Goal: Task Accomplishment & Management: Use online tool/utility

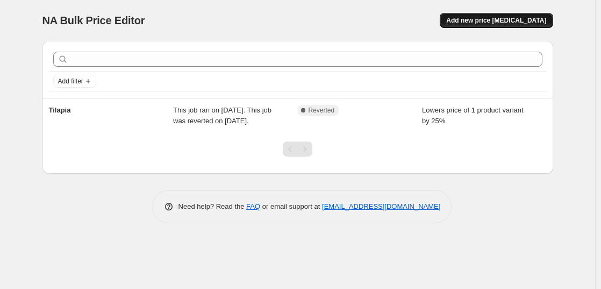
click at [489, 23] on span "Add new price change job" at bounding box center [496, 20] width 100 height 9
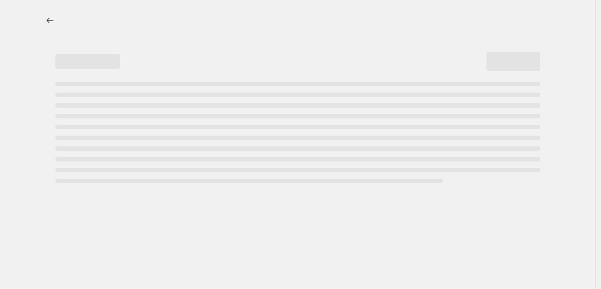
select select "percentage"
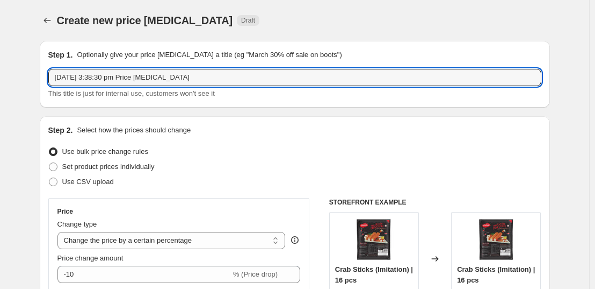
drag, startPoint x: 203, startPoint y: 76, endPoint x: 2, endPoint y: 72, distance: 201.0
type input "New GST 6%"
click at [103, 107] on div "Step 1. Optionally give your price change job a title (eg "March 30% off sale o…" at bounding box center [295, 74] width 510 height 67
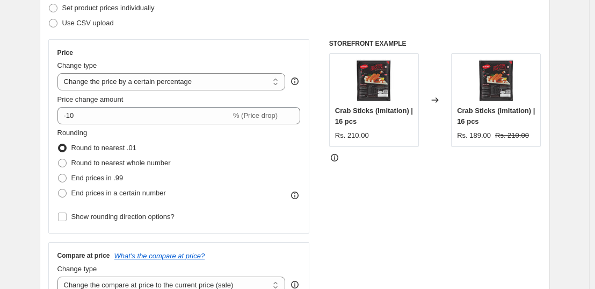
scroll to position [161, 0]
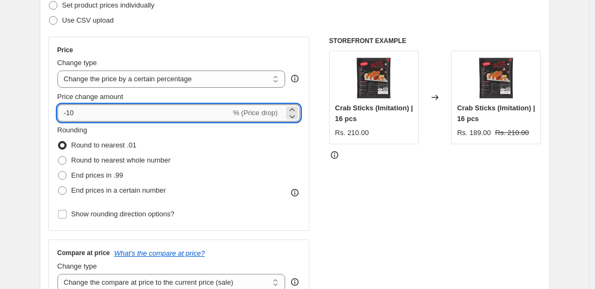
drag, startPoint x: 103, startPoint y: 107, endPoint x: 68, endPoint y: 112, distance: 34.8
click at [68, 112] on input "-10" at bounding box center [144, 112] width 174 height 17
type input "-6"
click at [112, 95] on span "Price change amount" at bounding box center [90, 96] width 66 height 8
click at [112, 104] on input "-6" at bounding box center [144, 112] width 174 height 17
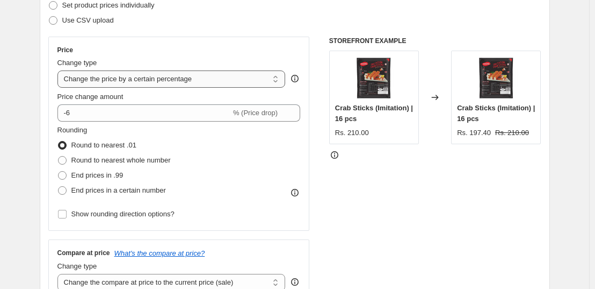
click at [141, 80] on select "Change the price to a certain amount Change the price by a certain amount Chang…" at bounding box center [171, 78] width 228 height 17
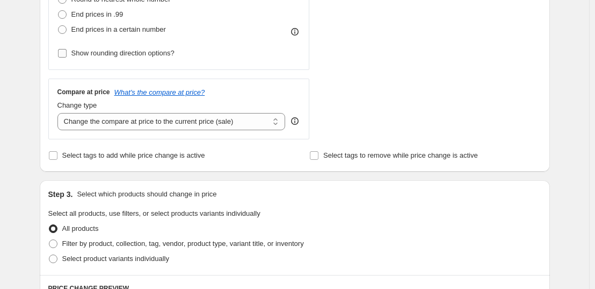
scroll to position [322, 0]
click at [159, 123] on select "Change the compare at price to the current price (sale) Change the compare at p…" at bounding box center [171, 120] width 228 height 17
select select "no_change"
click at [60, 112] on select "Change the compare at price to the current price (sale) Change the compare at p…" at bounding box center [171, 120] width 228 height 17
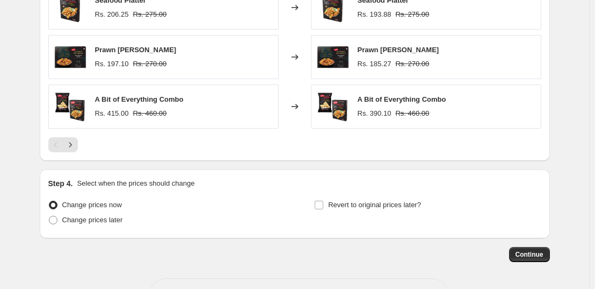
scroll to position [786, 0]
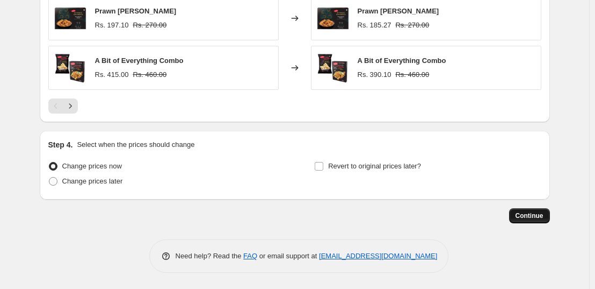
click at [522, 218] on span "Continue" at bounding box center [530, 215] width 28 height 9
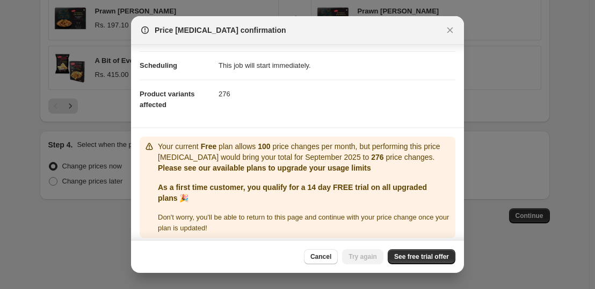
scroll to position [87, 0]
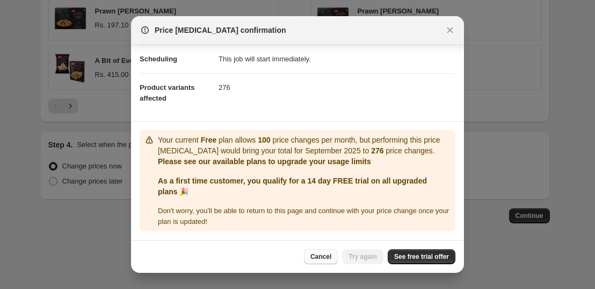
click at [327, 256] on span "Cancel" at bounding box center [321, 256] width 21 height 9
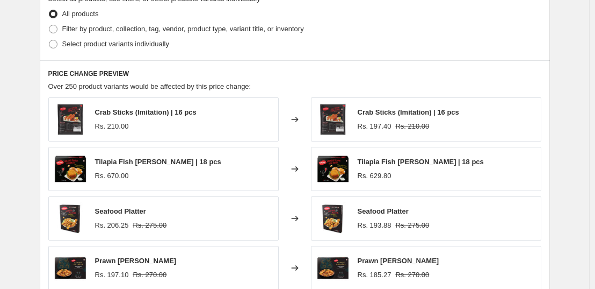
scroll to position [517, 0]
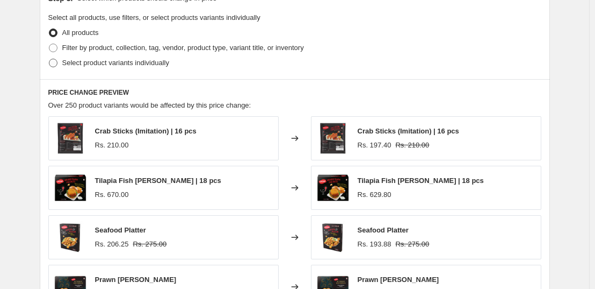
click at [55, 66] on span at bounding box center [53, 63] width 9 height 9
click at [49, 59] on input "Select product variants individually" at bounding box center [49, 59] width 1 height 1
radio input "true"
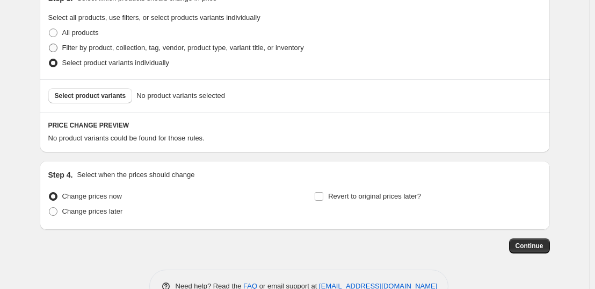
click at [54, 51] on span at bounding box center [53, 48] width 9 height 9
click at [49, 44] on input "Filter by product, collection, tag, vendor, product type, variant title, or inv…" at bounding box center [49, 44] width 1 height 1
radio input "true"
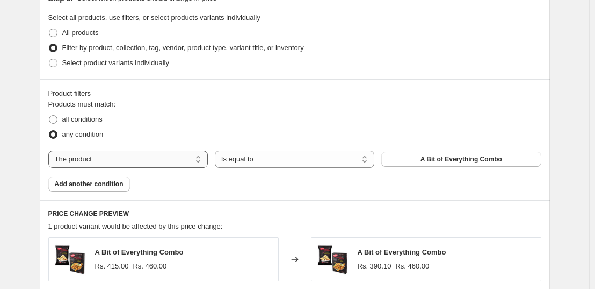
click at [193, 159] on select "The product The product's collection The product's tag The product's vendor The…" at bounding box center [128, 158] width 160 height 17
select select "collection"
click at [450, 154] on button "Combos" at bounding box center [461, 159] width 160 height 15
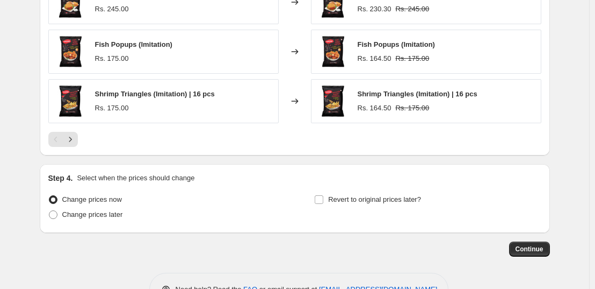
scroll to position [907, 0]
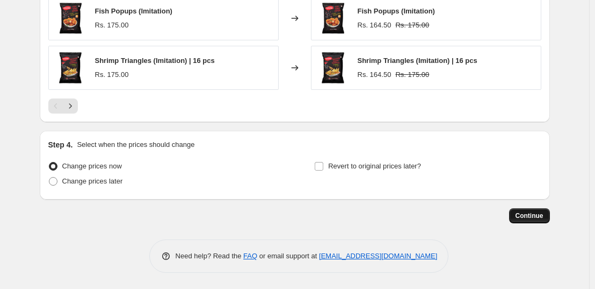
click at [531, 213] on span "Continue" at bounding box center [530, 215] width 28 height 9
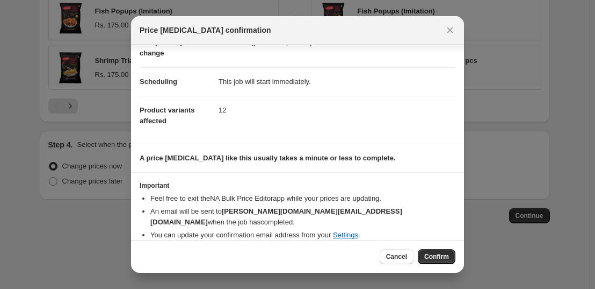
scroll to position [64, 0]
click at [450, 260] on button "Confirm" at bounding box center [437, 256] width 38 height 15
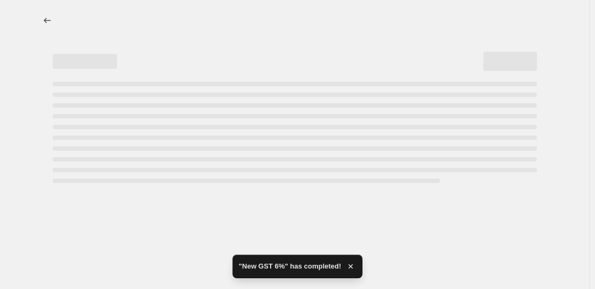
select select "percentage"
select select "no_change"
select select "collection"
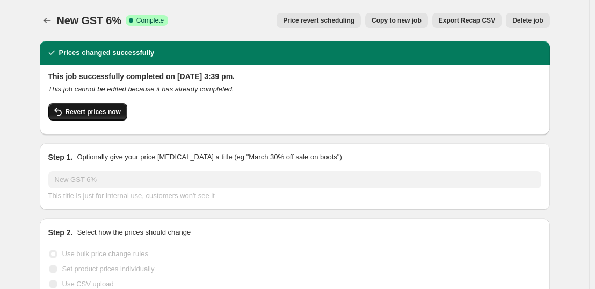
click at [95, 118] on button "Revert prices now" at bounding box center [87, 111] width 79 height 17
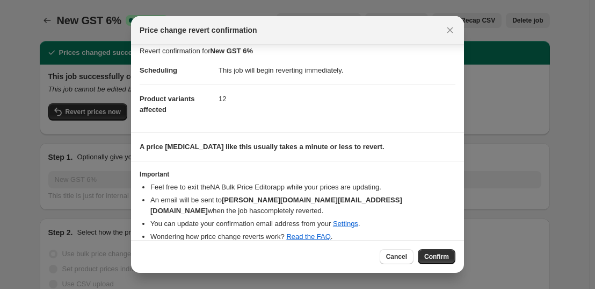
scroll to position [10, 0]
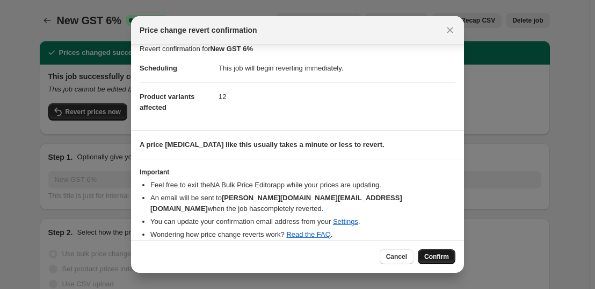
click at [434, 260] on span "Confirm" at bounding box center [436, 256] width 25 height 9
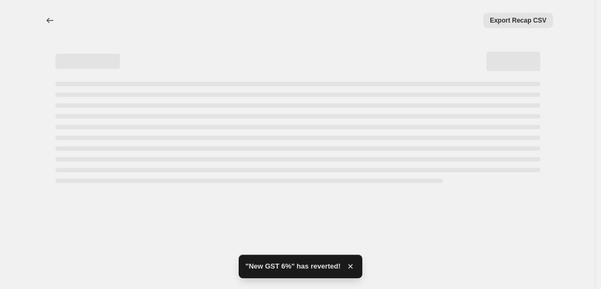
select select "percentage"
select select "no_change"
select select "collection"
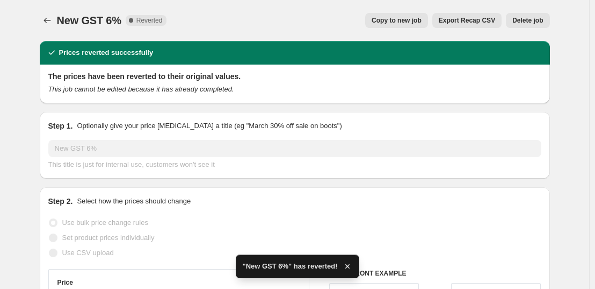
click at [401, 20] on span "Copy to new job" at bounding box center [397, 20] width 50 height 9
select select "percentage"
select select "no_change"
select select "collection"
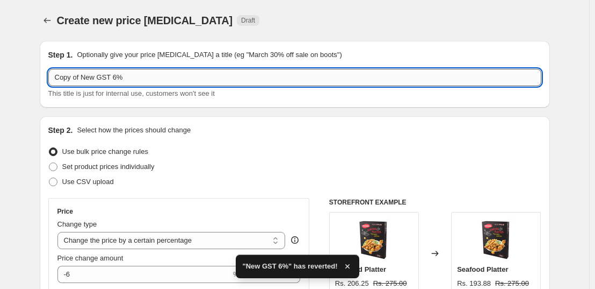
click at [84, 80] on input "Copy of New GST 6%" at bounding box center [294, 77] width 493 height 17
type input "New GST 6%"
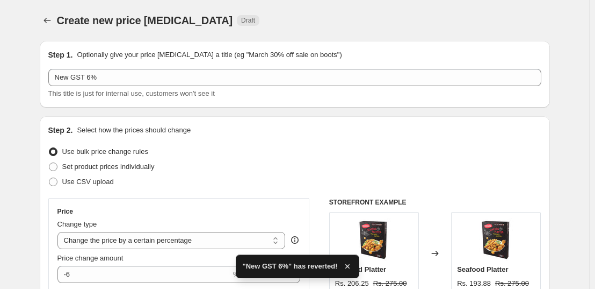
click at [104, 107] on div "Step 1. Optionally give your price change job a title (eg "March 30% off sale o…" at bounding box center [295, 74] width 510 height 67
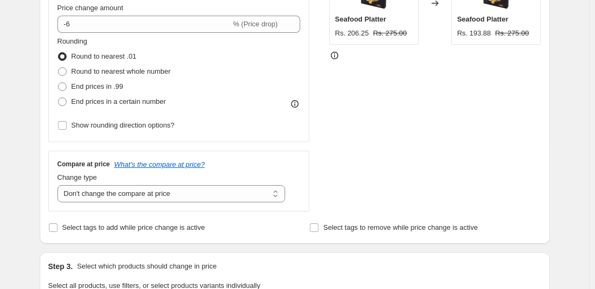
scroll to position [269, 0]
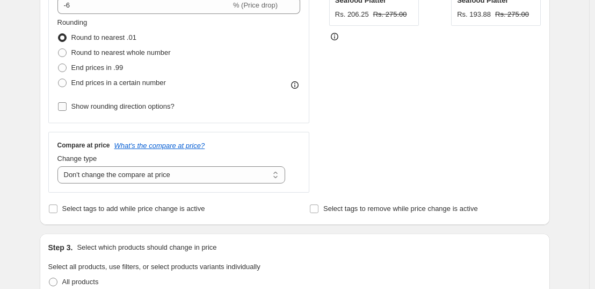
click at [99, 106] on span "Show rounding direction options?" at bounding box center [122, 106] width 103 height 8
click at [67, 106] on input "Show rounding direction options?" at bounding box center [62, 106] width 9 height 9
checkbox input "true"
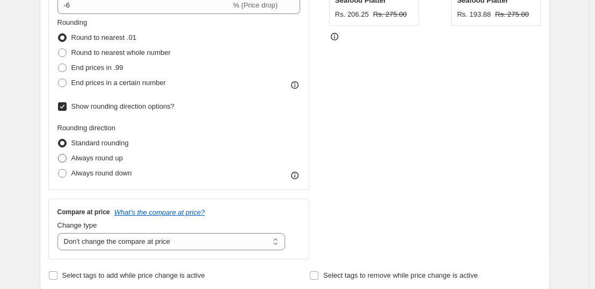
click at [88, 155] on span "Always round up" at bounding box center [97, 158] width 52 height 8
click at [59, 154] on input "Always round up" at bounding box center [58, 154] width 1 height 1
radio input "true"
click at [87, 174] on span "Always round down" at bounding box center [101, 173] width 61 height 8
click at [59, 169] on input "Always round down" at bounding box center [58, 169] width 1 height 1
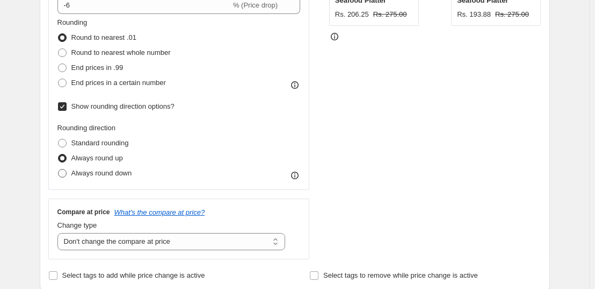
radio input "true"
click at [86, 159] on span "Always round up" at bounding box center [97, 158] width 52 height 8
click at [59, 154] on input "Always round up" at bounding box center [58, 154] width 1 height 1
radio input "true"
click at [105, 49] on span "Round to nearest whole number" at bounding box center [120, 52] width 99 height 8
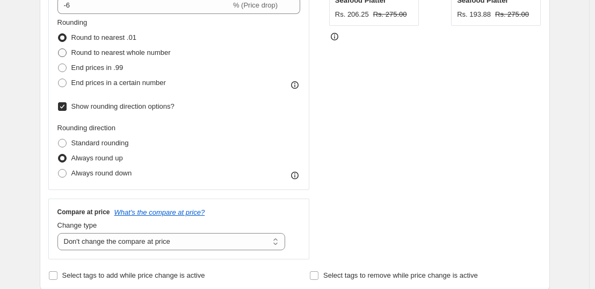
click at [59, 49] on input "Round to nearest whole number" at bounding box center [58, 48] width 1 height 1
radio input "true"
click at [104, 140] on span "Standard rounding" at bounding box center [99, 143] width 57 height 8
click at [59, 139] on input "Standard rounding" at bounding box center [58, 139] width 1 height 1
radio input "true"
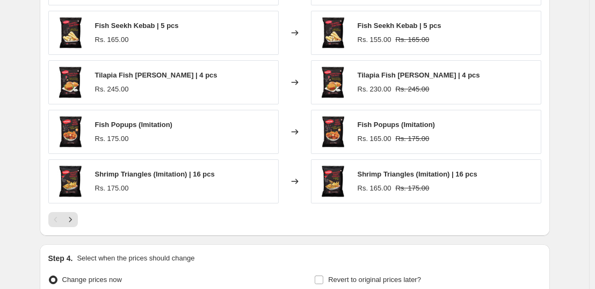
scroll to position [974, 0]
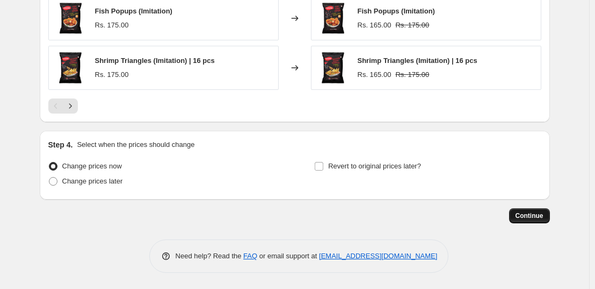
click at [523, 219] on span "Continue" at bounding box center [530, 215] width 28 height 9
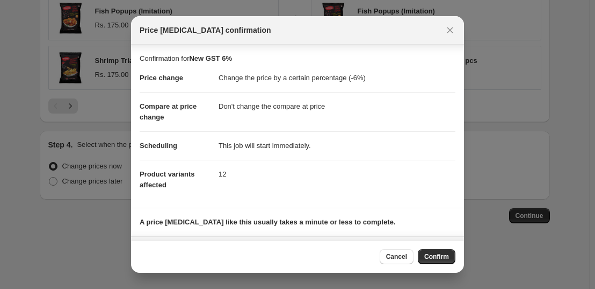
scroll to position [64, 0]
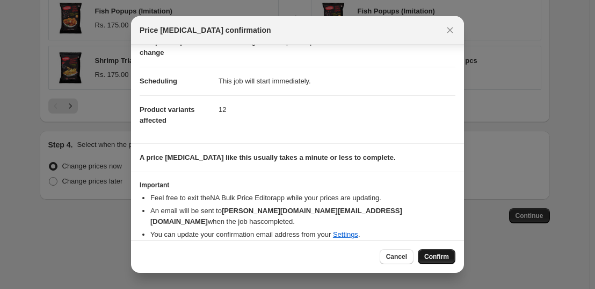
click at [436, 257] on span "Confirm" at bounding box center [436, 256] width 25 height 9
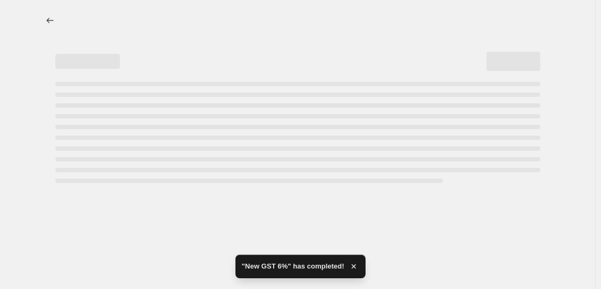
select select "percentage"
select select "no_change"
select select "collection"
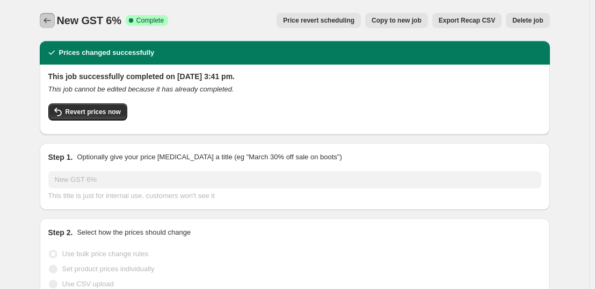
click at [52, 21] on icon "Price change jobs" at bounding box center [47, 20] width 11 height 11
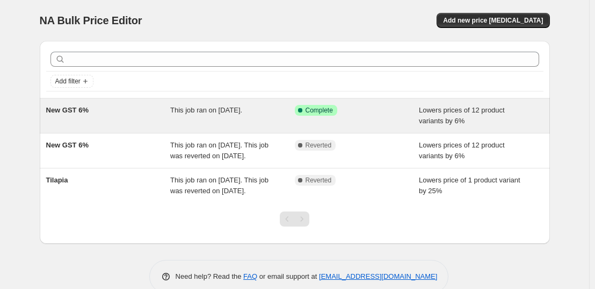
click at [298, 125] on div "Success Complete Complete" at bounding box center [357, 115] width 125 height 21
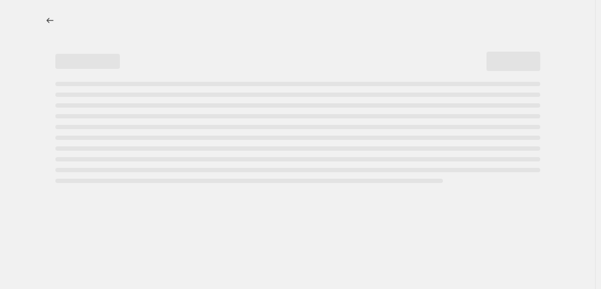
select select "percentage"
select select "no_change"
select select "collection"
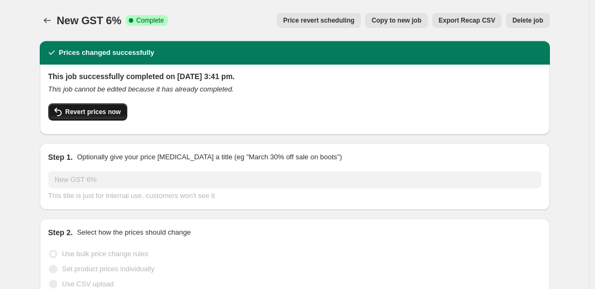
click at [112, 118] on button "Revert prices now" at bounding box center [87, 111] width 79 height 17
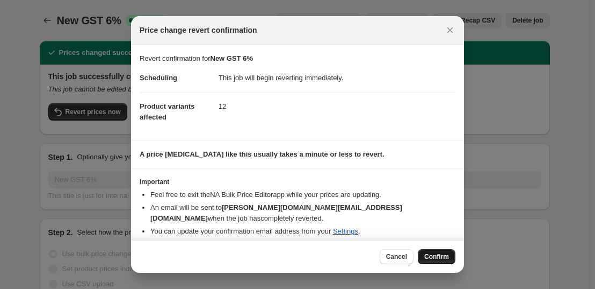
click at [423, 256] on button "Confirm" at bounding box center [437, 256] width 38 height 15
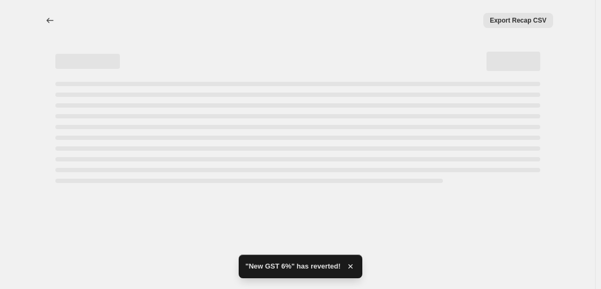
select select "percentage"
select select "no_change"
select select "collection"
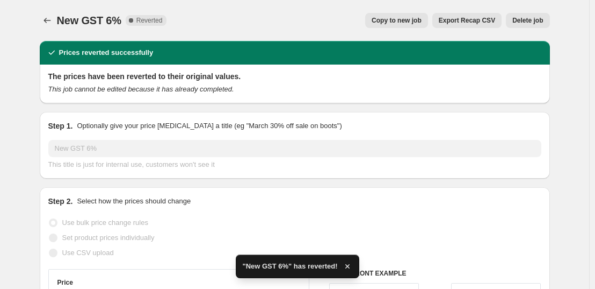
click at [408, 23] on span "Copy to new job" at bounding box center [397, 20] width 50 height 9
select select "percentage"
select select "no_change"
select select "collection"
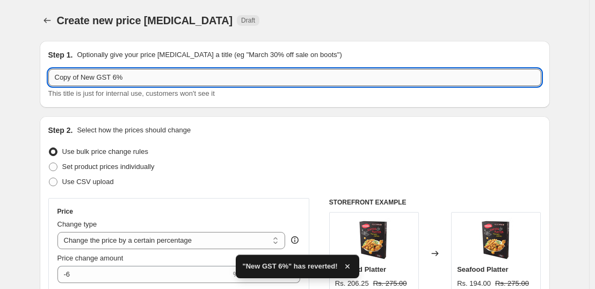
click at [84, 77] on input "Copy of New GST 6%" at bounding box center [294, 77] width 493 height 17
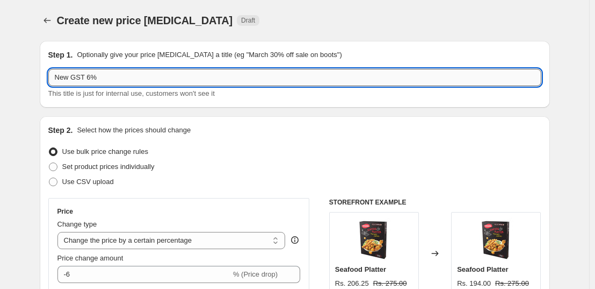
click at [92, 76] on input "New GST 6%" at bounding box center [294, 77] width 493 height 17
type input "New GST Discount 15%"
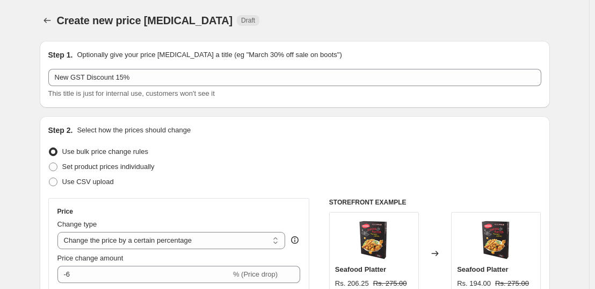
click at [146, 103] on div "Step 1. Optionally give your price change job a title (eg "March 30% off sale o…" at bounding box center [295, 74] width 510 height 67
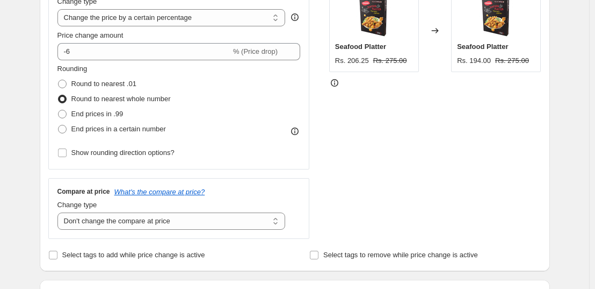
scroll to position [161, 0]
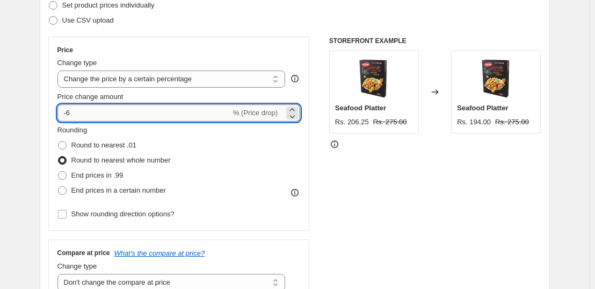
click at [96, 114] on input "-6" at bounding box center [144, 112] width 174 height 17
type input "-15"
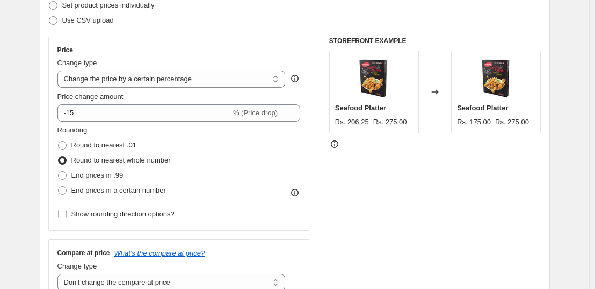
click at [168, 94] on div "Price change amount" at bounding box center [178, 96] width 243 height 11
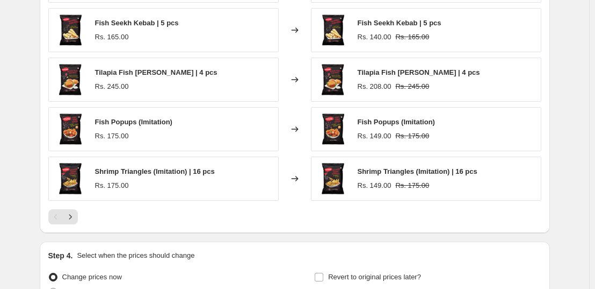
scroll to position [907, 0]
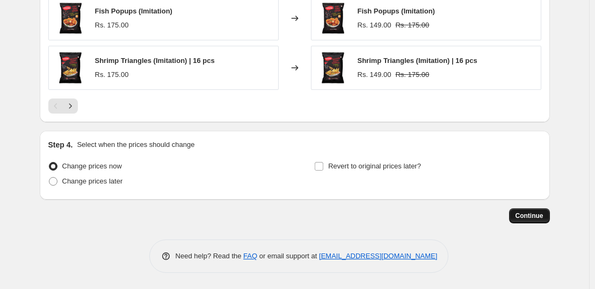
click at [539, 217] on span "Continue" at bounding box center [530, 215] width 28 height 9
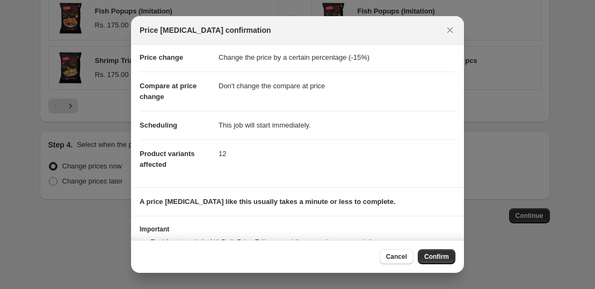
scroll to position [0, 0]
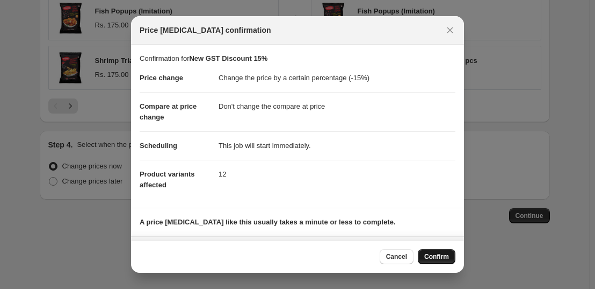
click at [440, 254] on span "Confirm" at bounding box center [436, 256] width 25 height 9
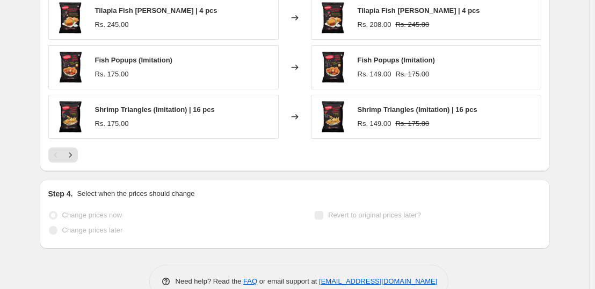
scroll to position [935, 0]
select select "percentage"
select select "no_change"
select select "collection"
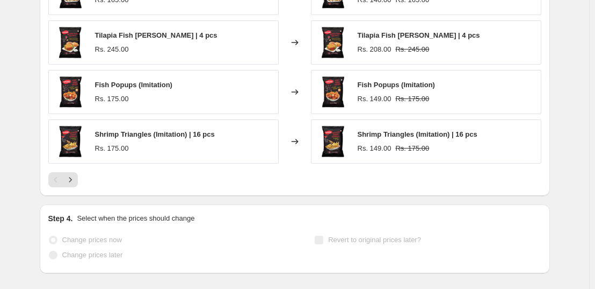
scroll to position [0, 0]
